Goal: Use online tool/utility: Utilize a website feature to perform a specific function

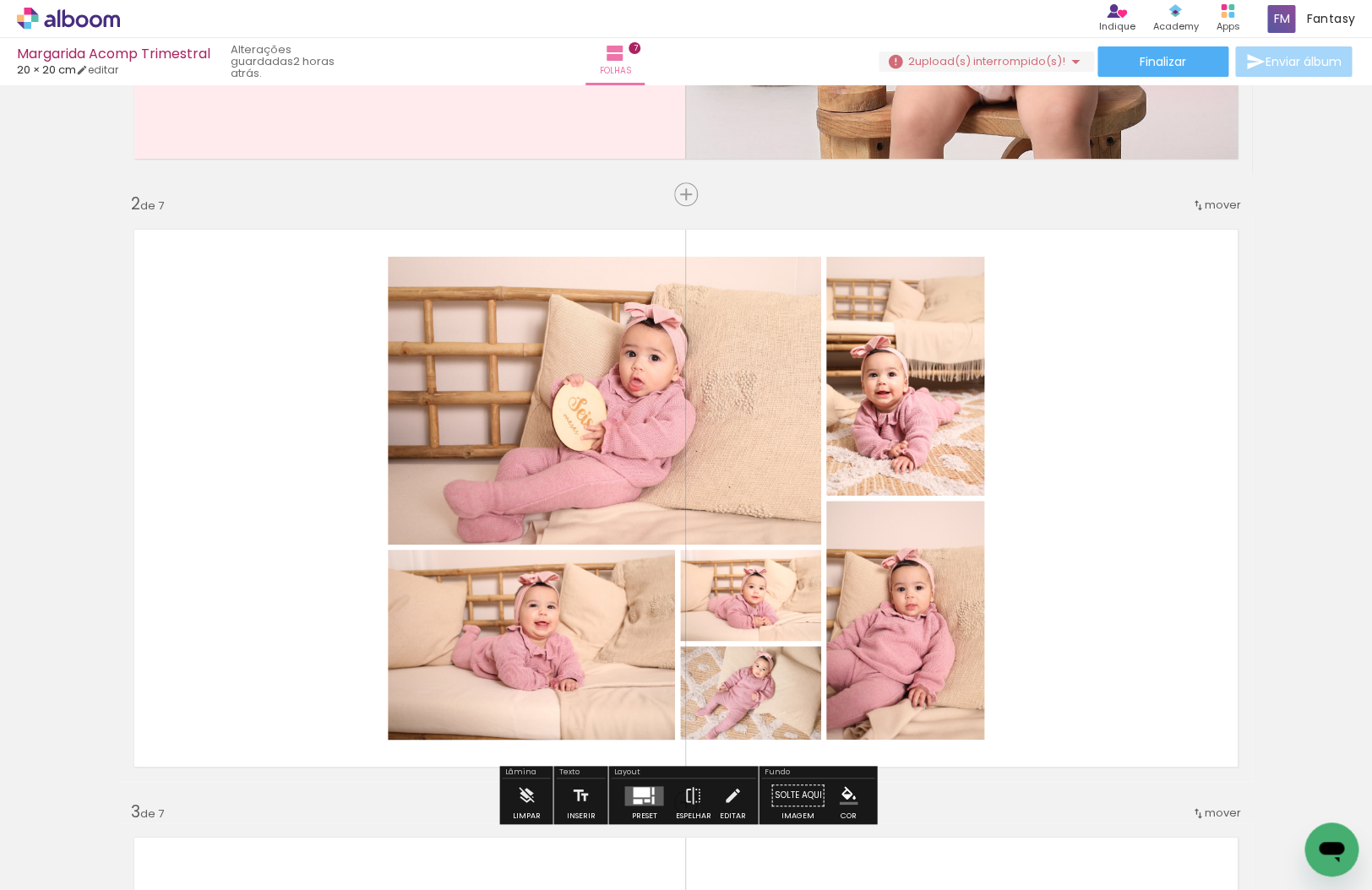
scroll to position [509, 0]
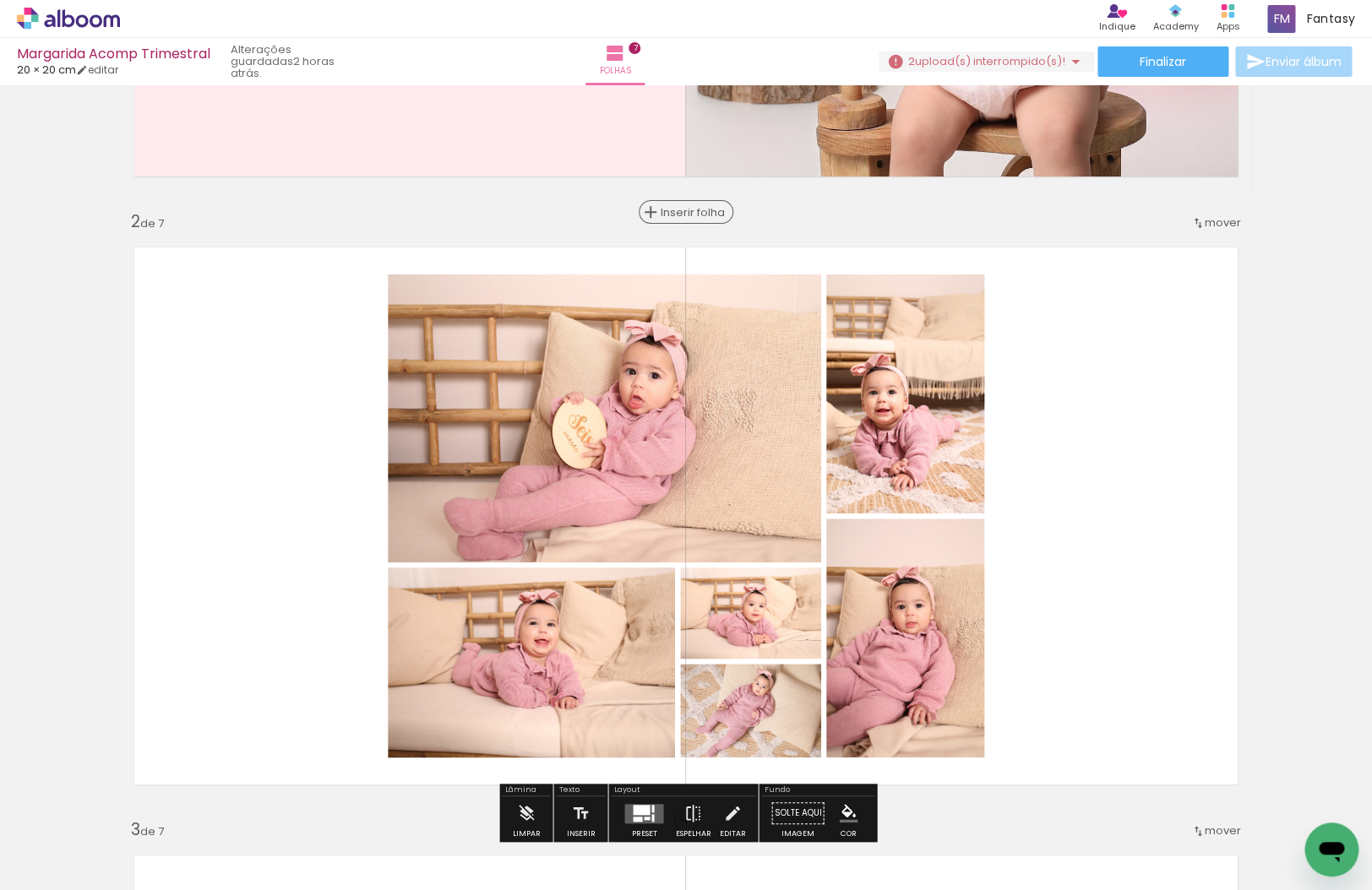
click at [690, 214] on span "Inserir folha" at bounding box center [693, 213] width 66 height 11
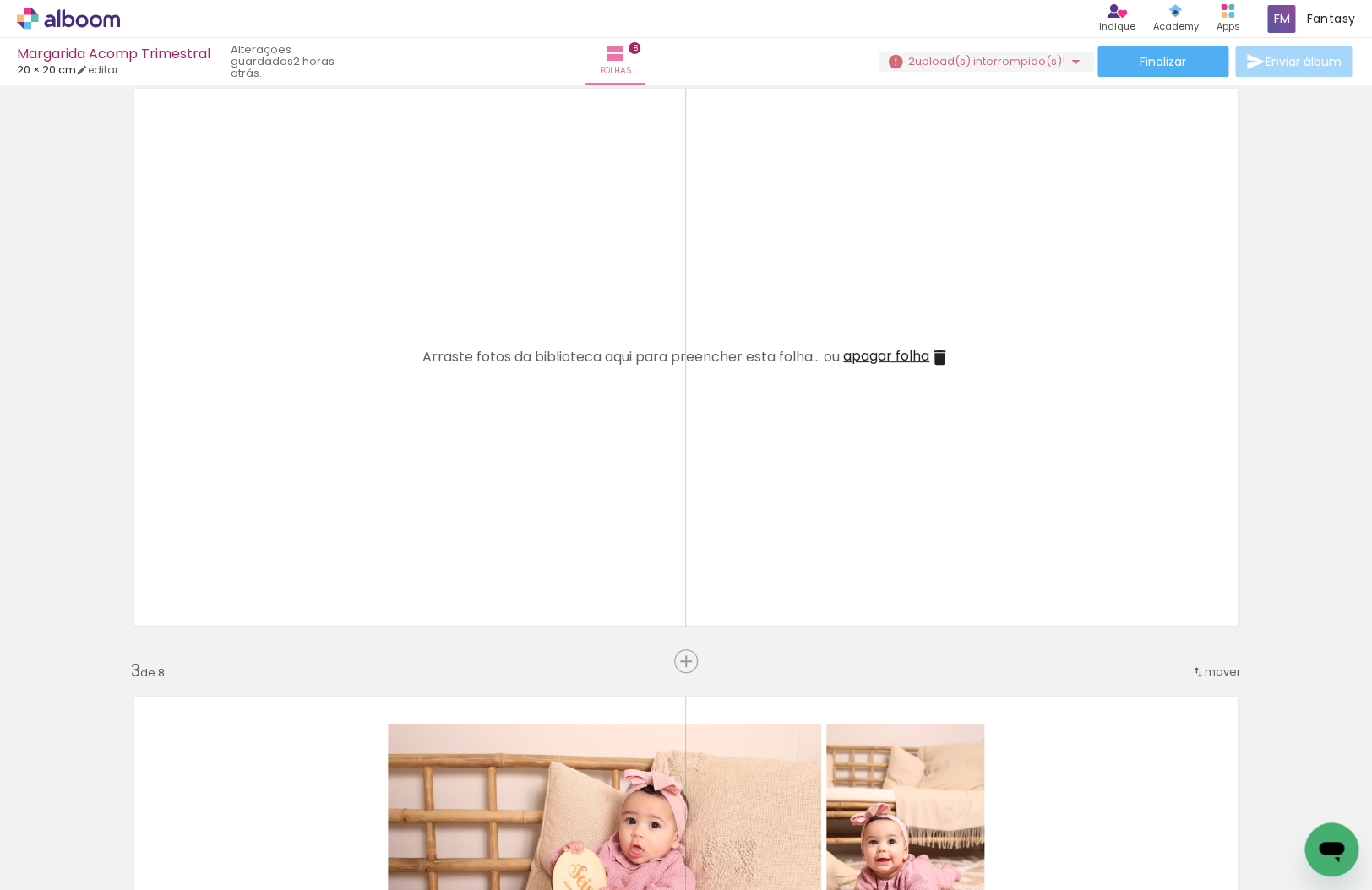
scroll to position [669, 0]
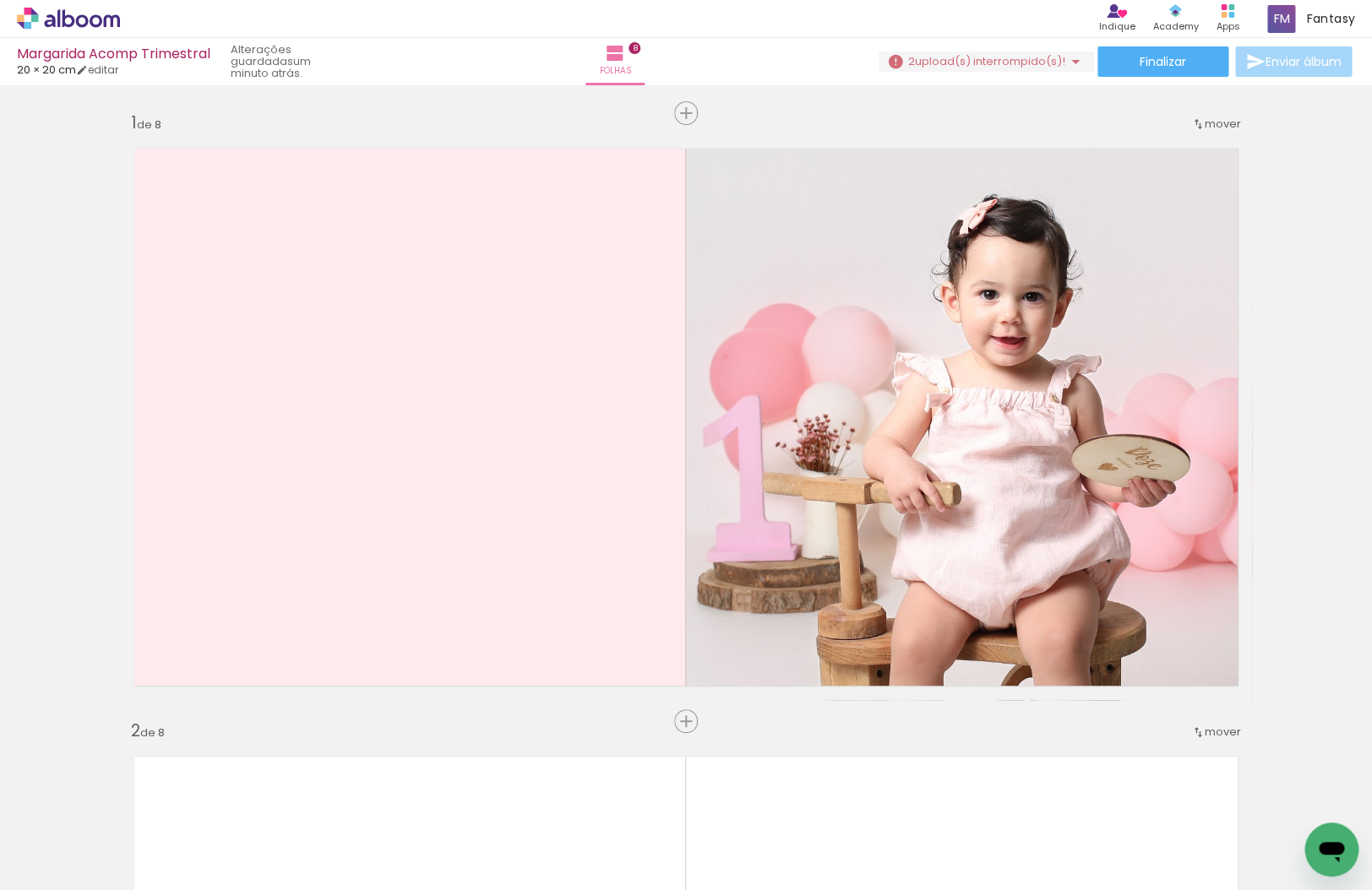
scroll to position [669, 0]
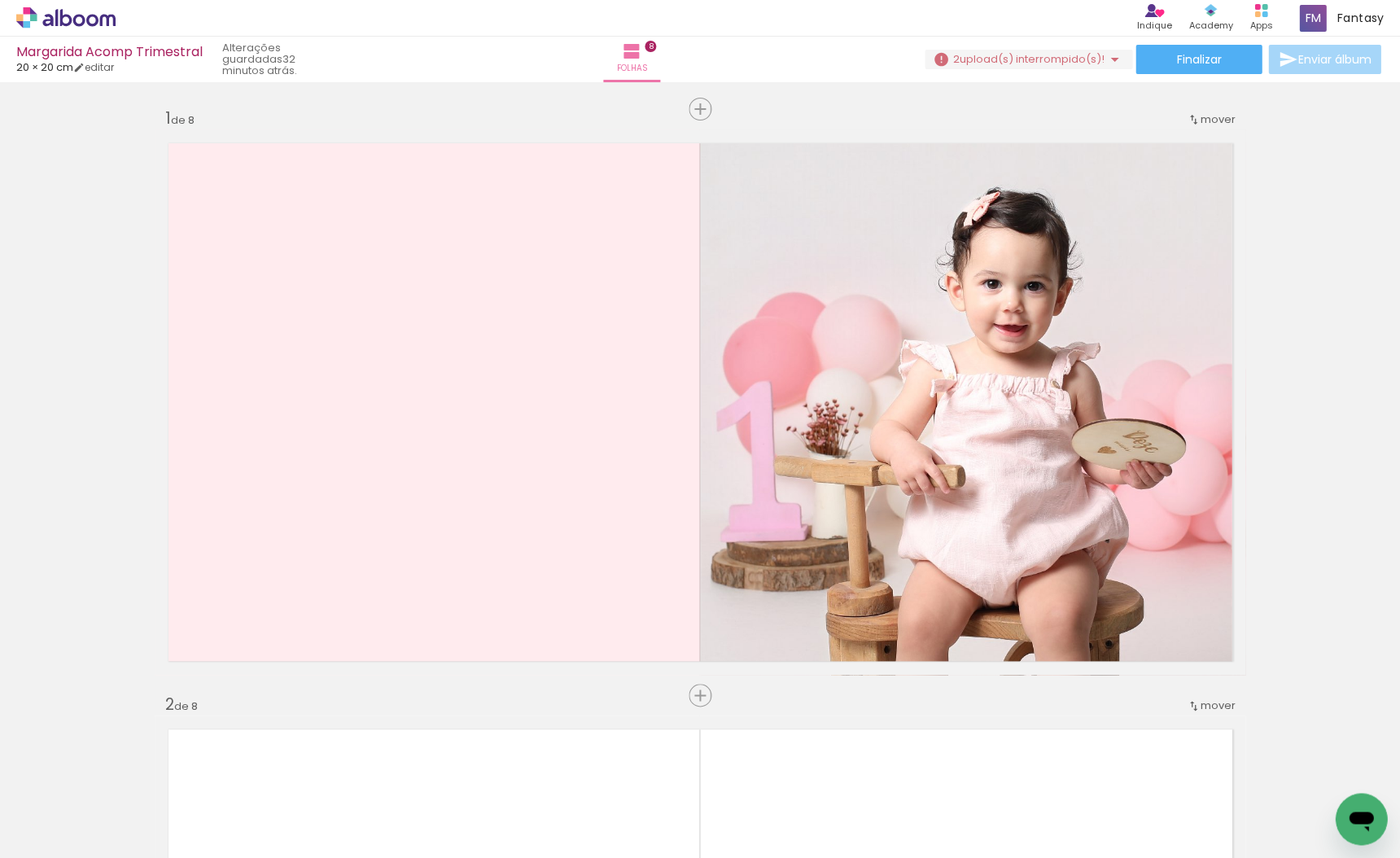
scroll to position [645, 0]
